Goal: Check status: Check status

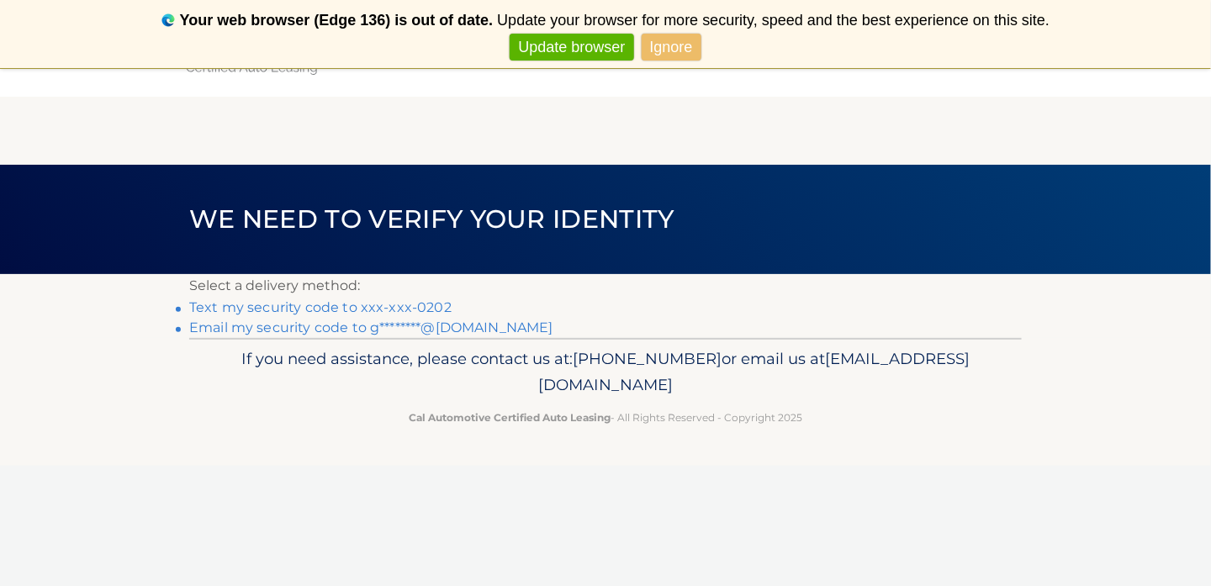
click at [320, 310] on link "Text my security code to xxx-xxx-0202" at bounding box center [320, 307] width 262 height 16
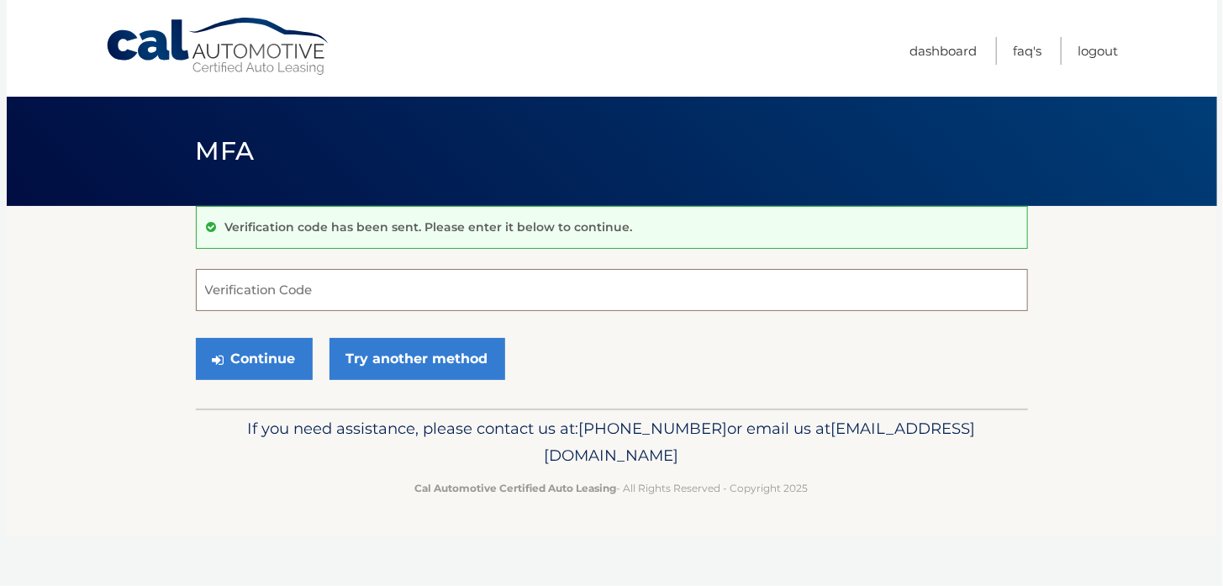
click at [327, 294] on input "Verification Code" at bounding box center [612, 290] width 832 height 42
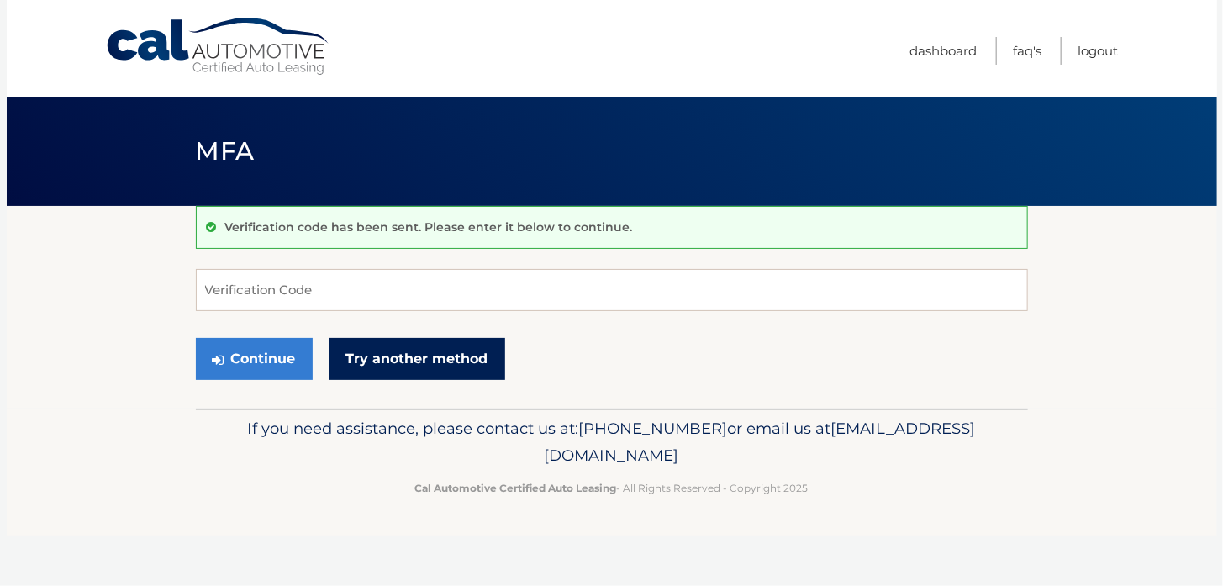
click at [404, 351] on link "Try another method" at bounding box center [418, 359] width 176 height 42
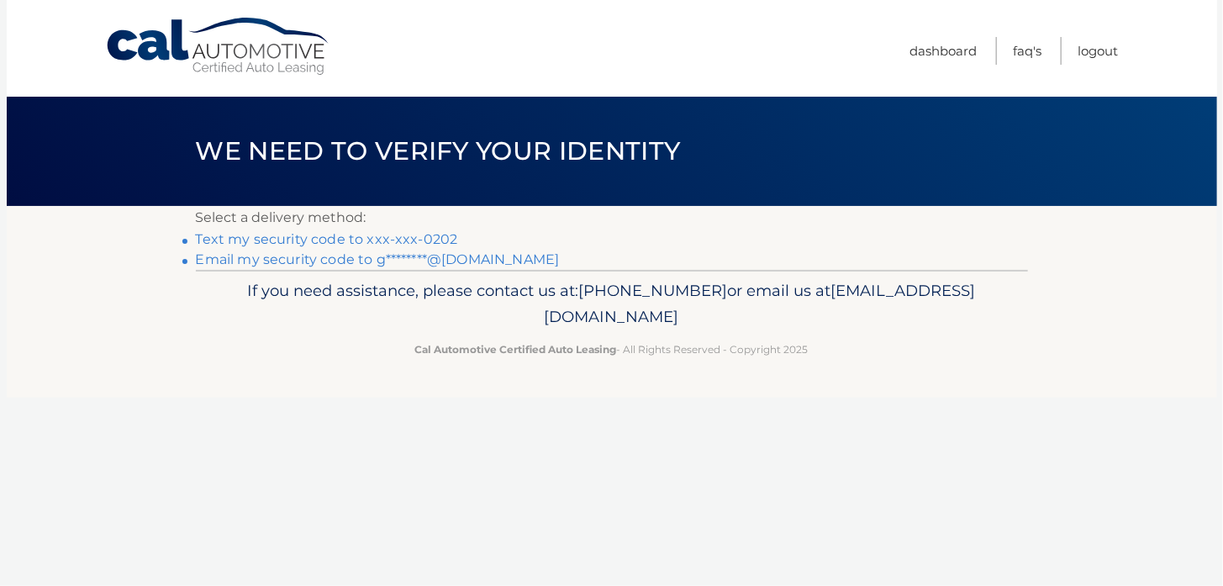
click at [301, 259] on link "Email my security code to g********@hotmail.com" at bounding box center [378, 259] width 364 height 16
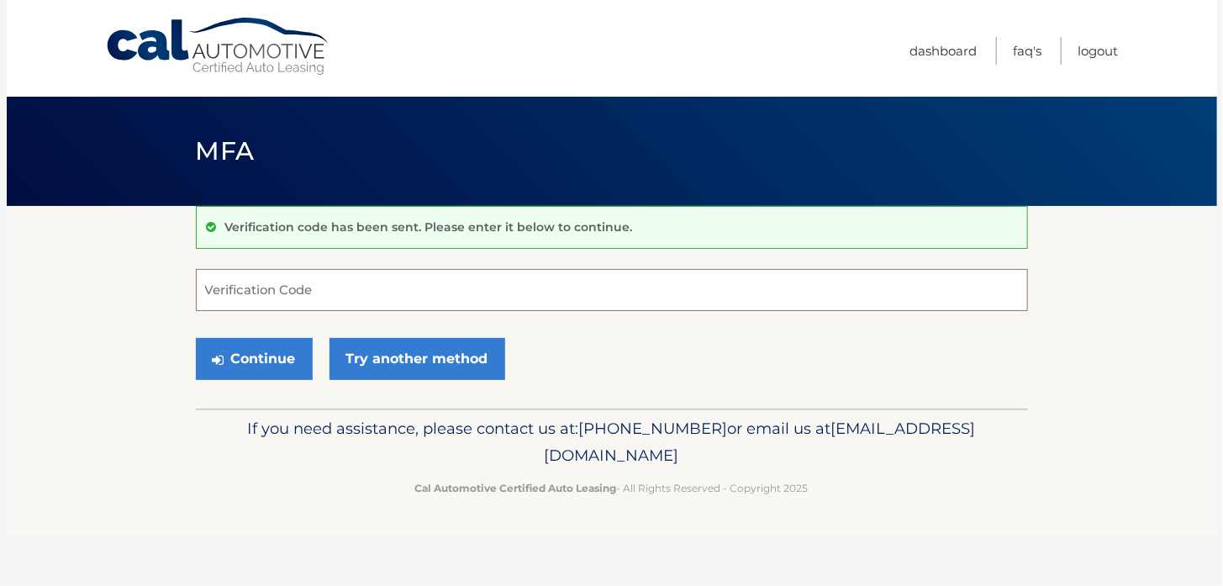
click at [245, 291] on input "Verification Code" at bounding box center [612, 290] width 832 height 42
type input "806413"
click at [196, 338] on button "Continue" at bounding box center [254, 359] width 117 height 42
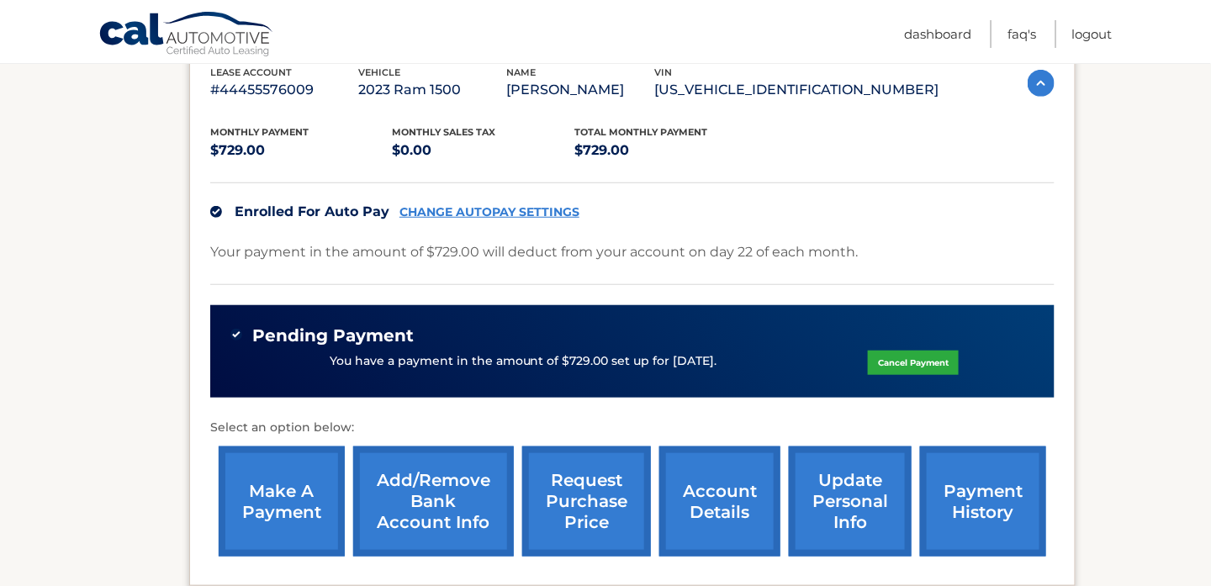
scroll to position [336, 0]
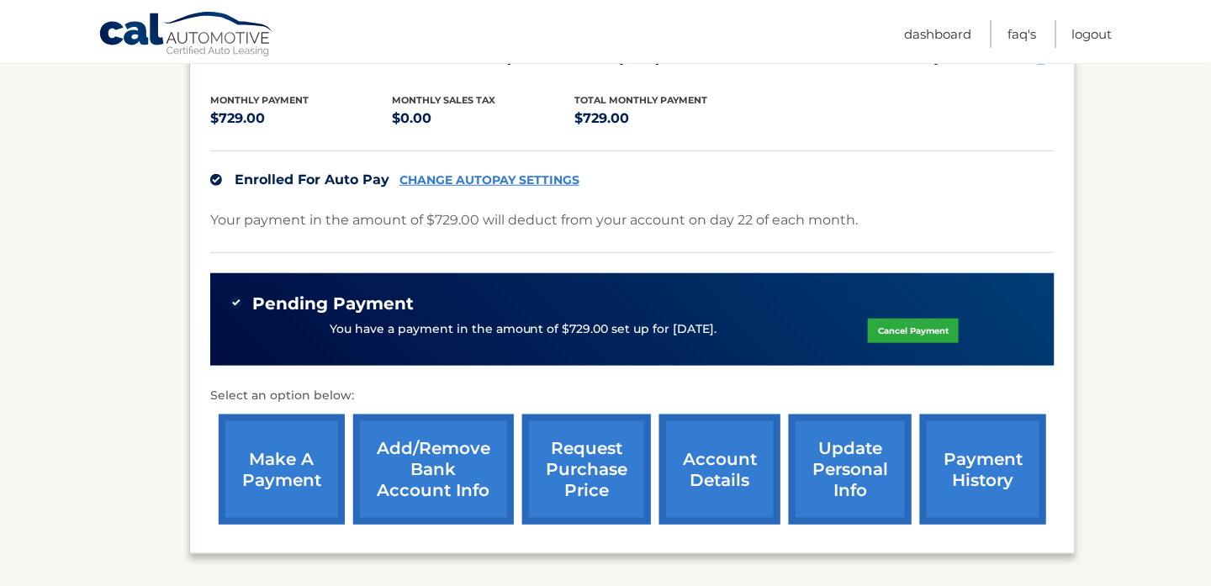
click at [570, 466] on link "request purchase price" at bounding box center [586, 469] width 129 height 110
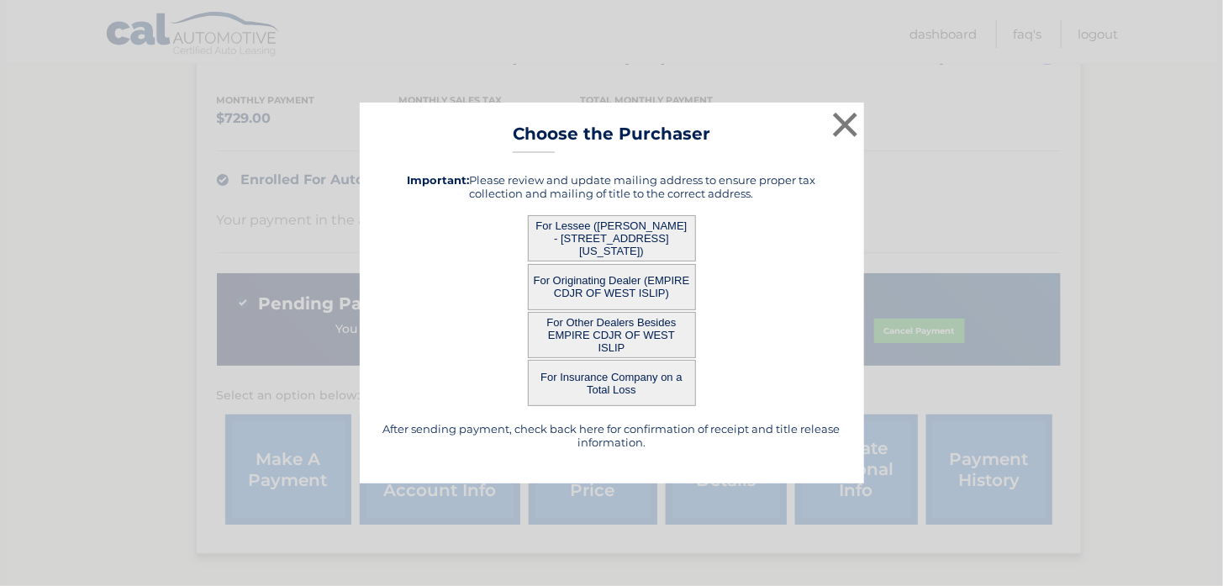
click at [612, 327] on button "For Other Dealers Besides EMPIRE CDJR OF WEST ISLIP" at bounding box center [612, 335] width 168 height 46
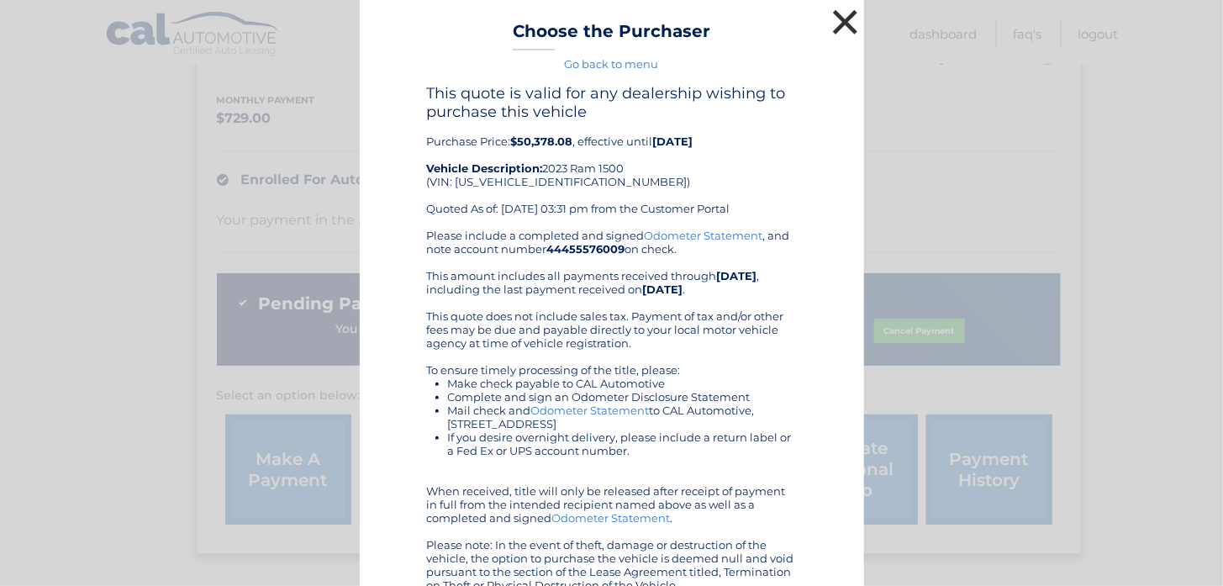
click at [834, 24] on button "×" at bounding box center [846, 22] width 34 height 34
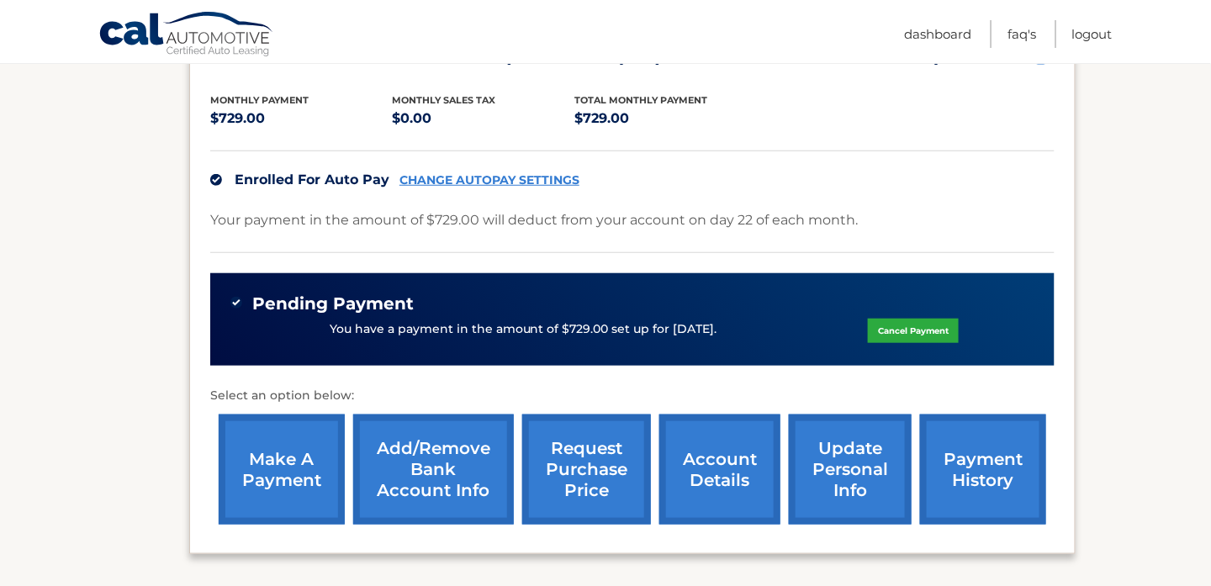
click at [562, 462] on link "request purchase price" at bounding box center [586, 469] width 129 height 110
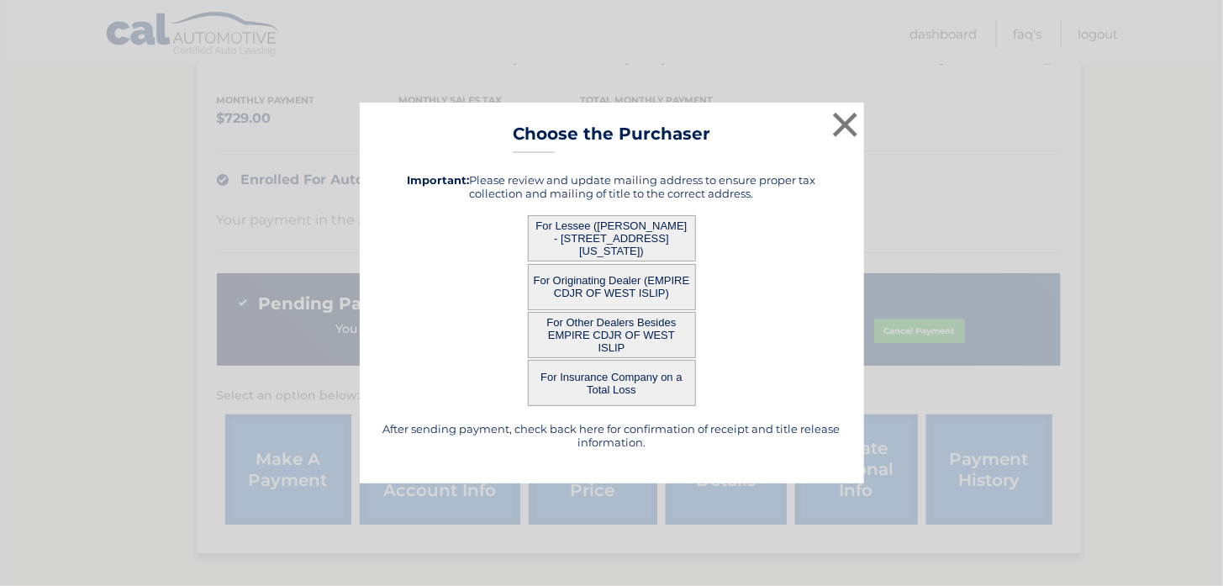
click at [597, 338] on button "For Other Dealers Besides EMPIRE CDJR OF WEST ISLIP" at bounding box center [612, 335] width 168 height 46
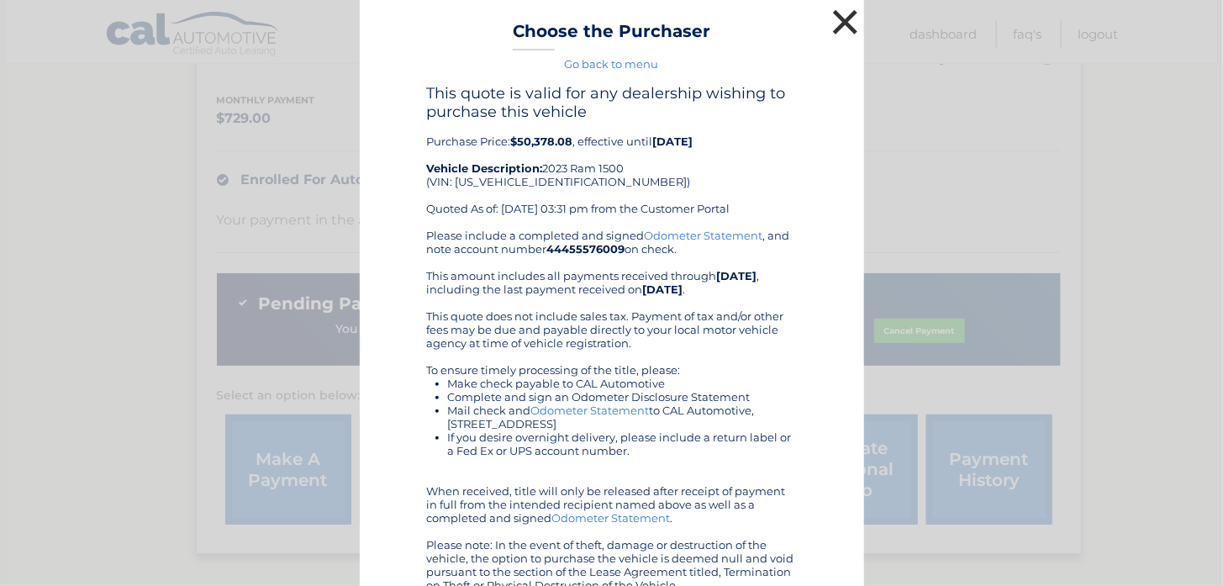
click at [839, 27] on button "×" at bounding box center [846, 22] width 34 height 34
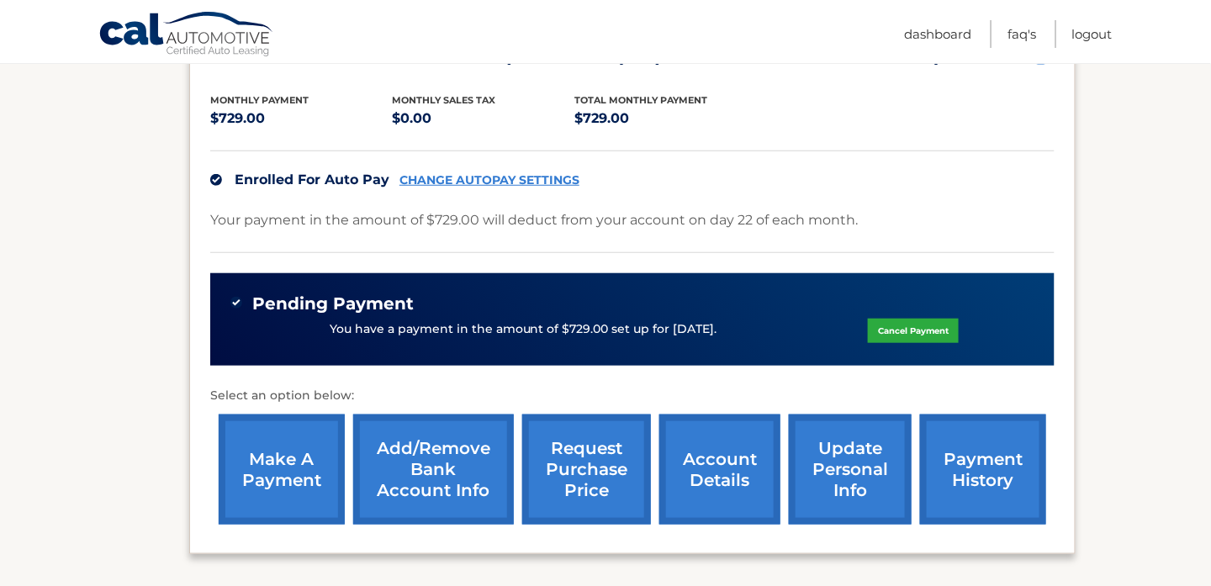
click at [590, 476] on link "request purchase price" at bounding box center [586, 469] width 129 height 110
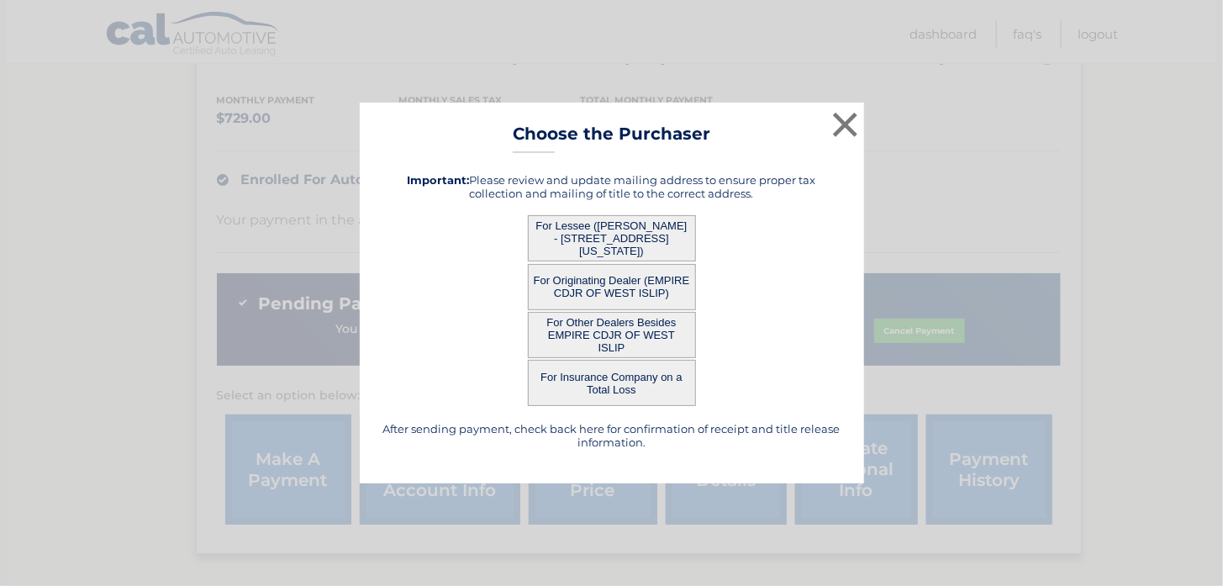
click at [589, 242] on button "For Lessee (GREGORY CHERO - 24 WASHINGTON ST, , BABYLON, NY 11702)" at bounding box center [612, 238] width 168 height 46
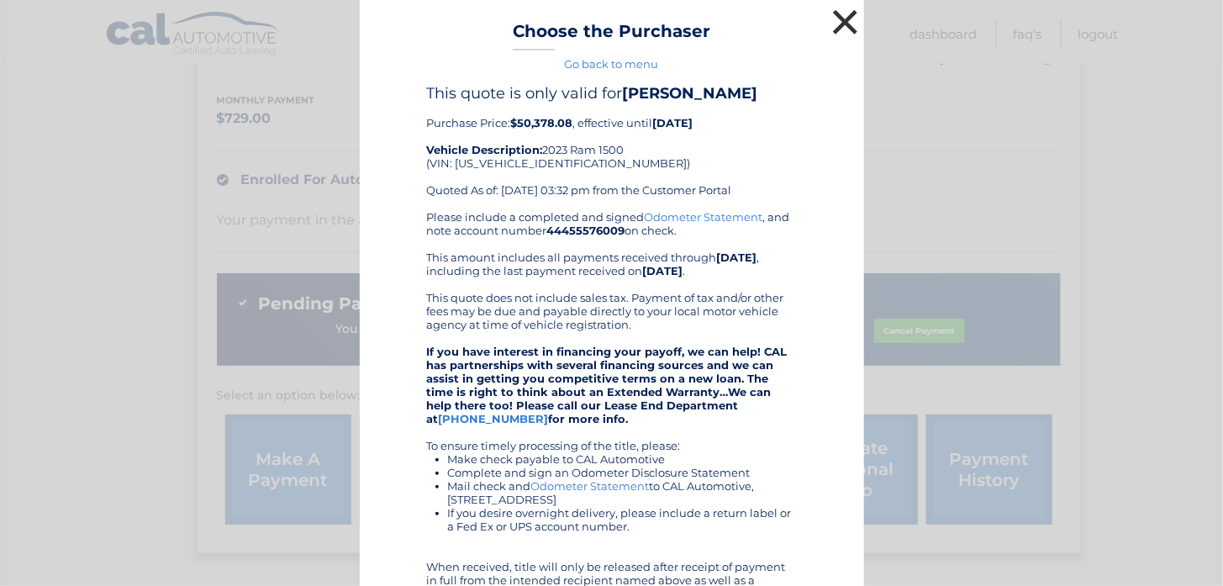
click at [832, 26] on button "×" at bounding box center [846, 22] width 34 height 34
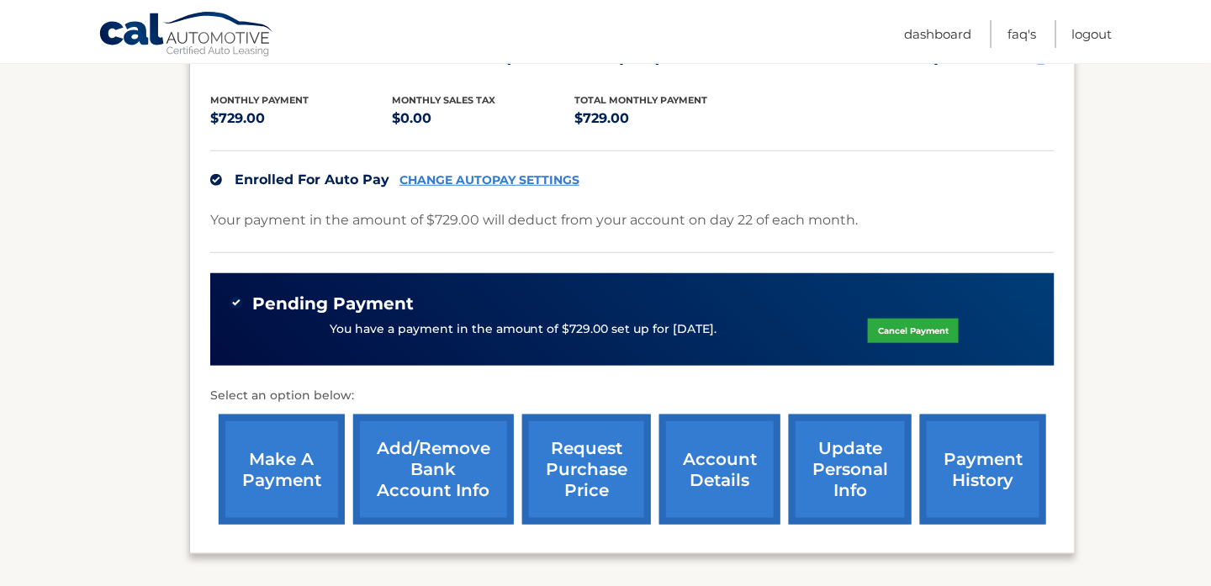
click at [700, 476] on link "account details" at bounding box center [719, 469] width 121 height 110
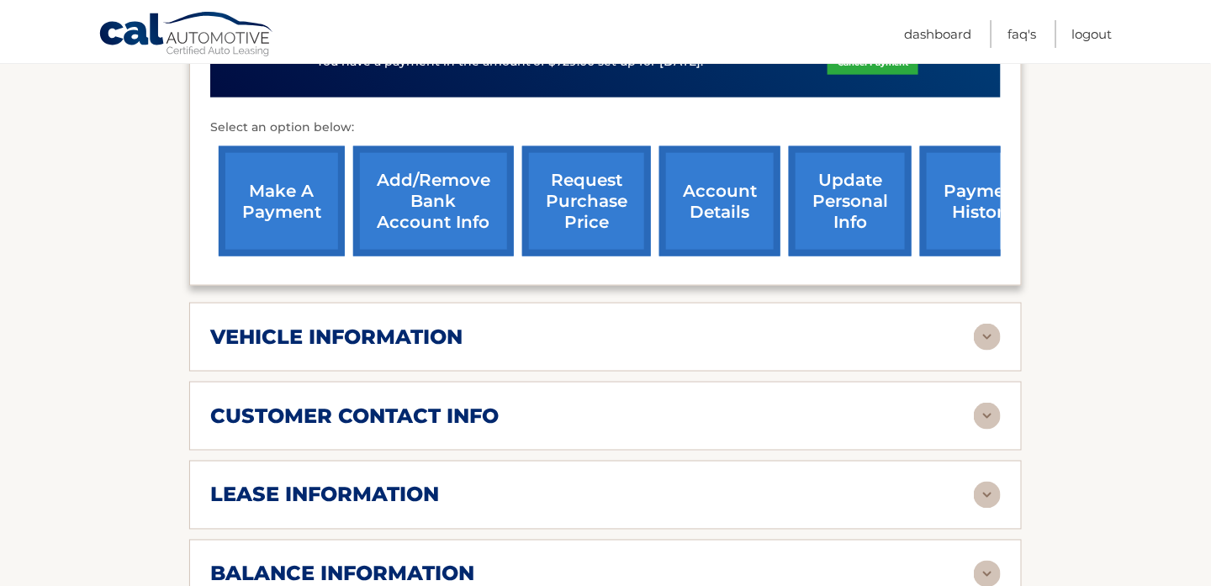
scroll to position [673, 0]
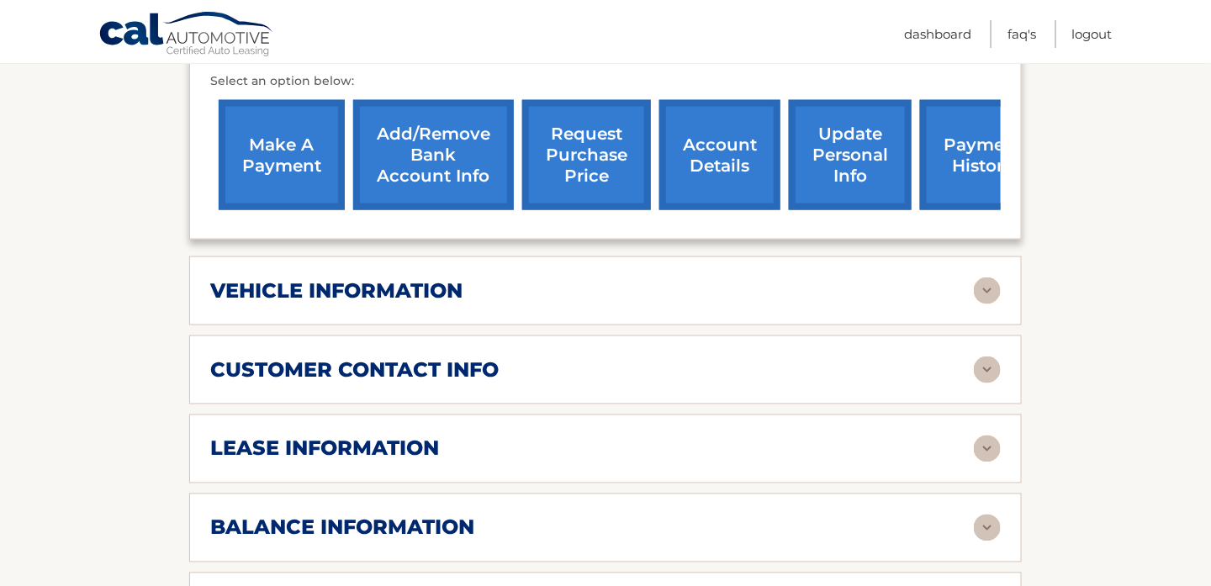
click at [992, 278] on img at bounding box center [987, 290] width 27 height 27
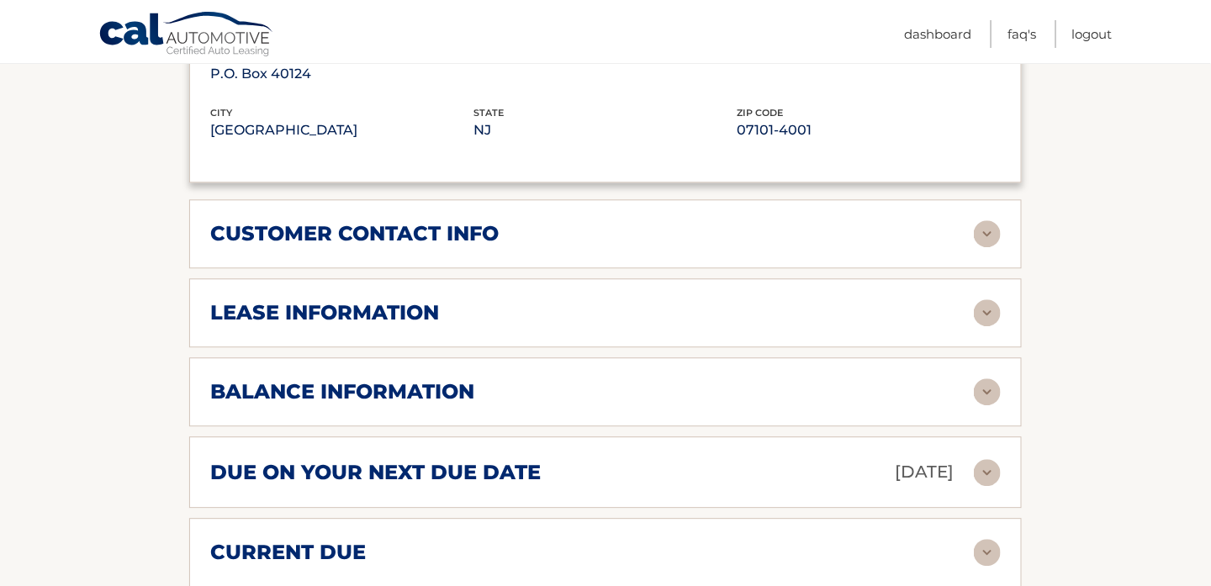
scroll to position [1261, 0]
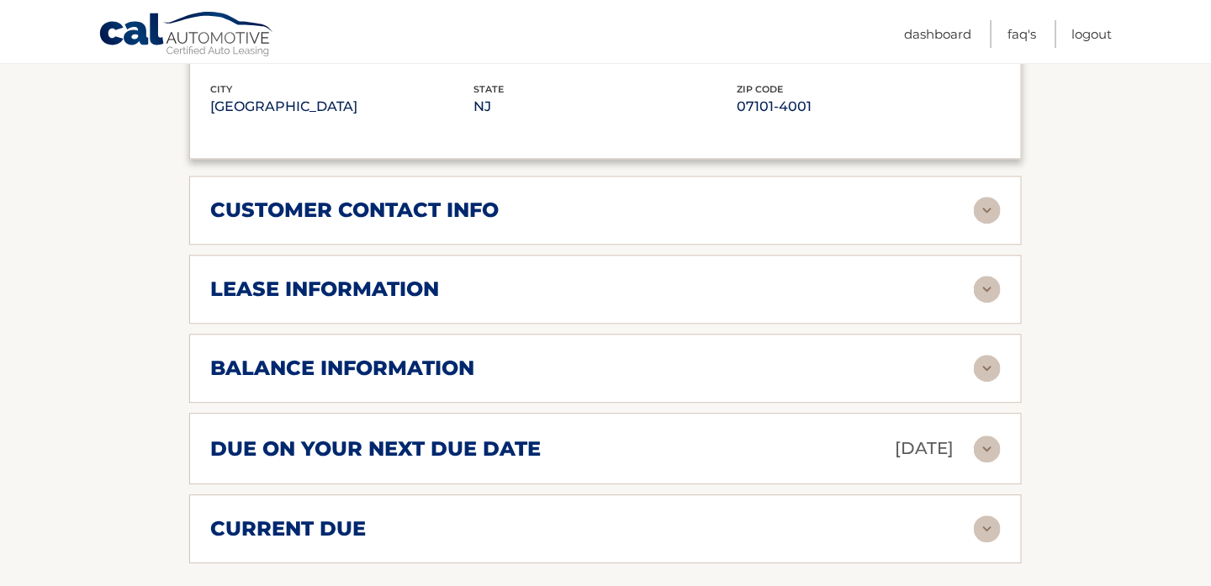
click at [351, 277] on h2 "lease information" at bounding box center [324, 289] width 229 height 25
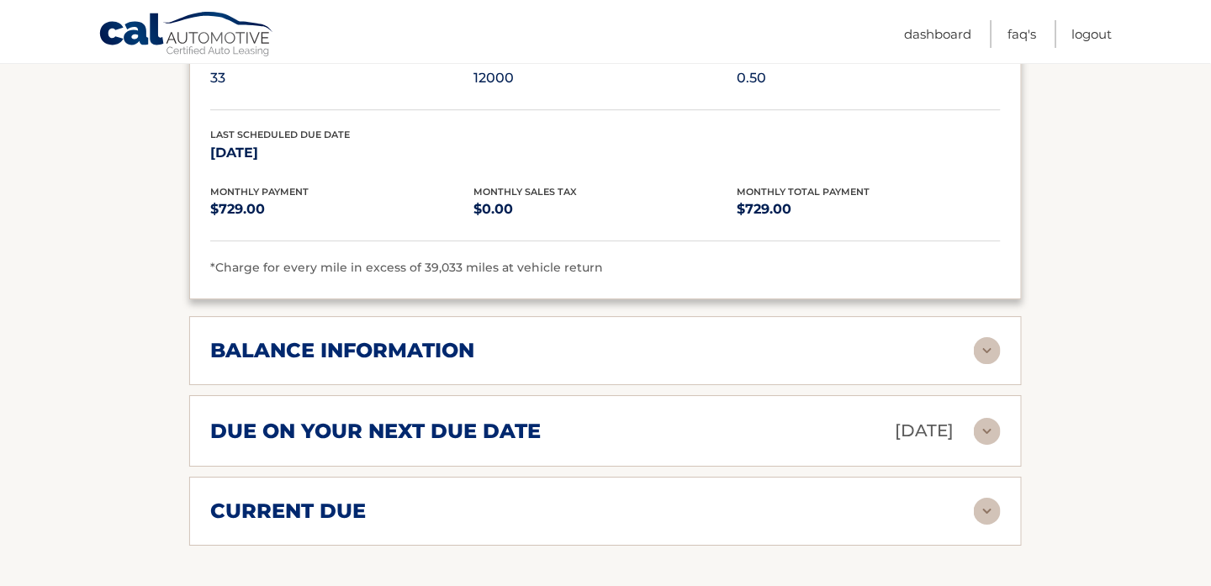
scroll to position [1597, 0]
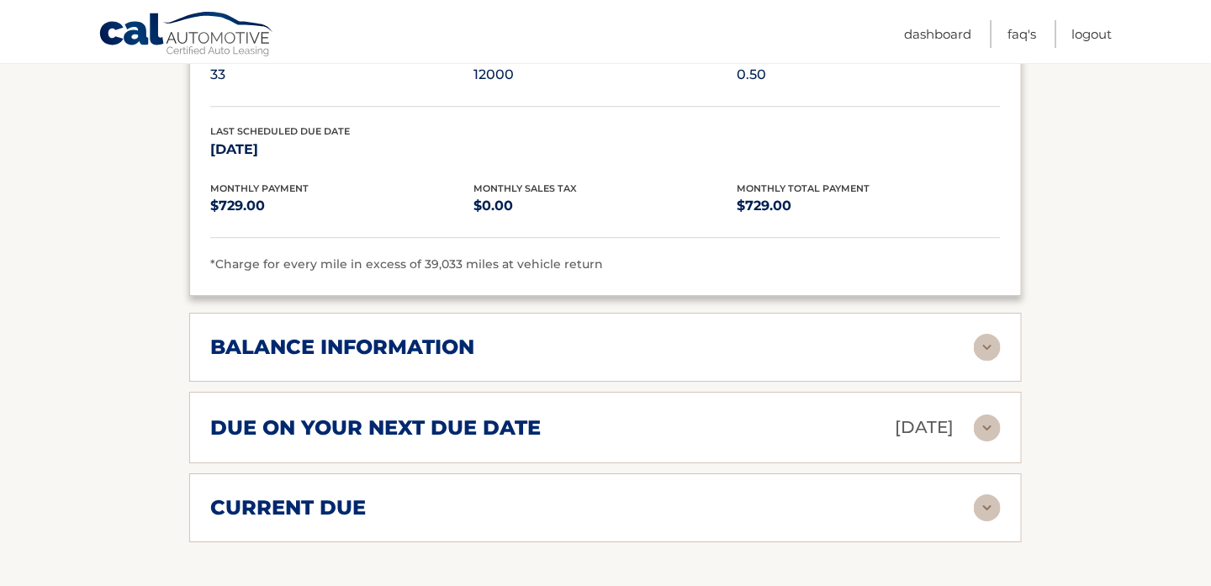
click at [546, 313] on div "balance information Payments Received 27 Payments Remaining 12 Next Payment wil…" at bounding box center [605, 347] width 832 height 69
click at [541, 321] on div "balance information Payments Received 27 Payments Remaining 12 Next Payment wil…" at bounding box center [605, 347] width 832 height 69
click at [986, 338] on img at bounding box center [987, 347] width 27 height 27
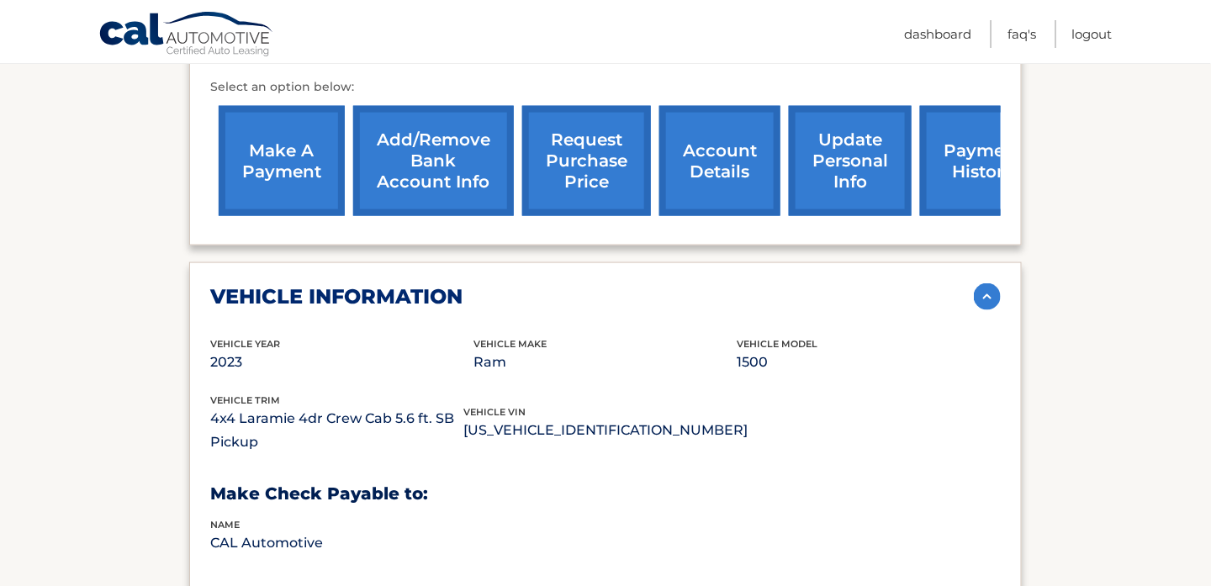
scroll to position [719, 0]
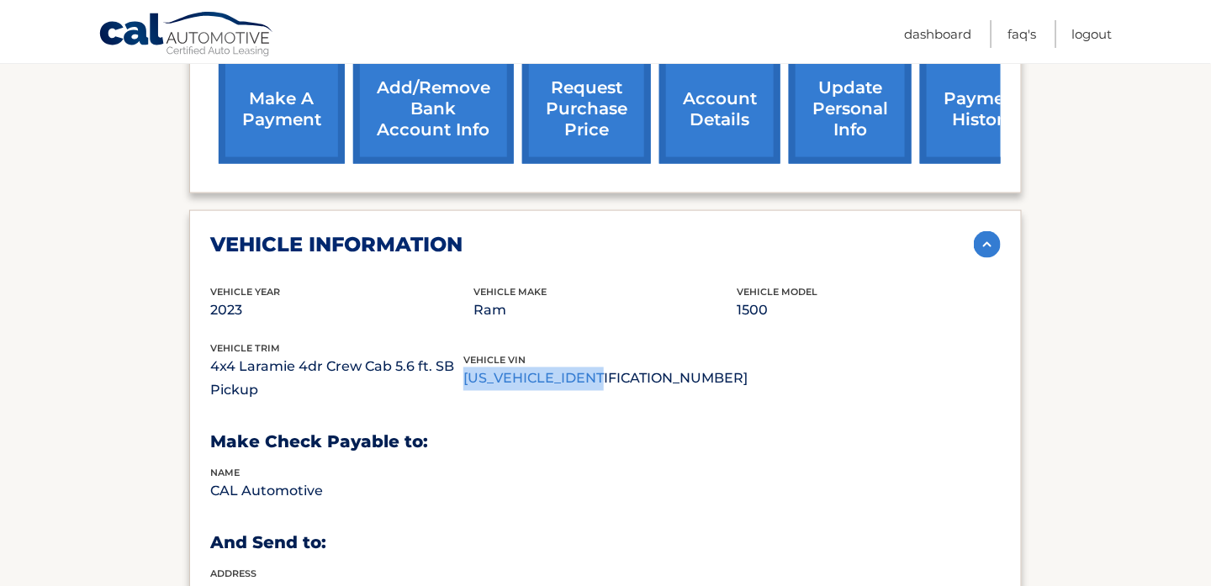
drag, startPoint x: 475, startPoint y: 377, endPoint x: 634, endPoint y: 382, distance: 159.0
click at [634, 382] on p "[US_VEHICLE_IDENTIFICATION_NUMBER]" at bounding box center [605, 379] width 284 height 24
drag, startPoint x: 634, startPoint y: 382, endPoint x: 596, endPoint y: 377, distance: 38.2
copy p "[US_VEHICLE_IDENTIFICATION_NUMBER]"
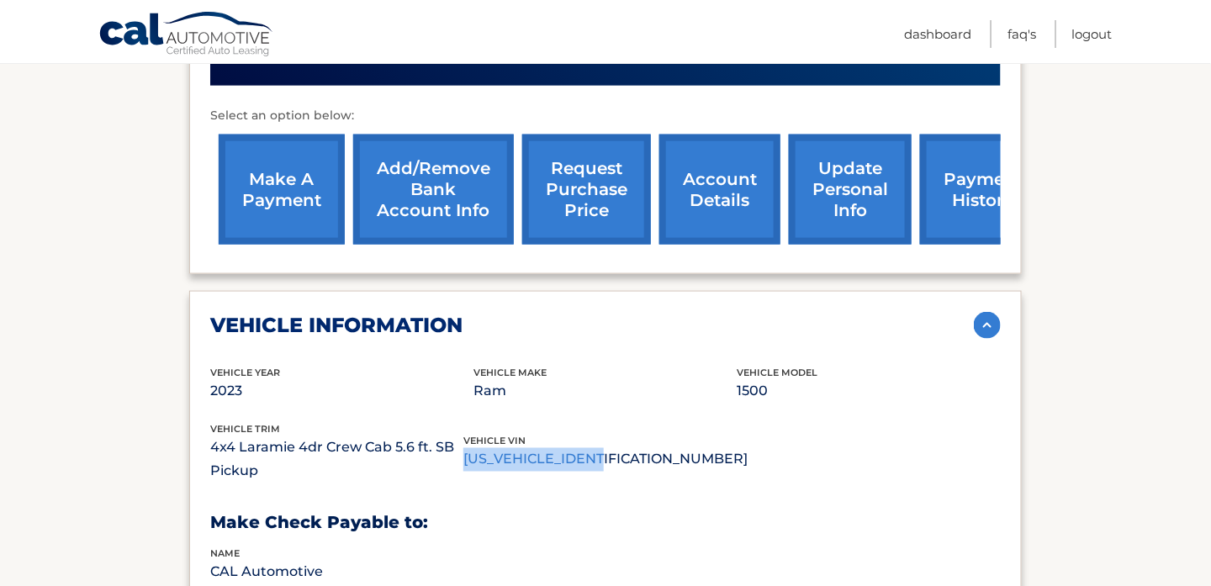
scroll to position [635, 0]
